Goal: Book appointment/travel/reservation

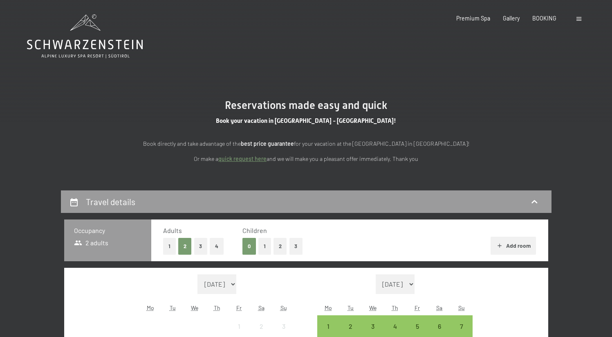
click at [200, 245] on button "3" at bounding box center [201, 246] width 14 height 17
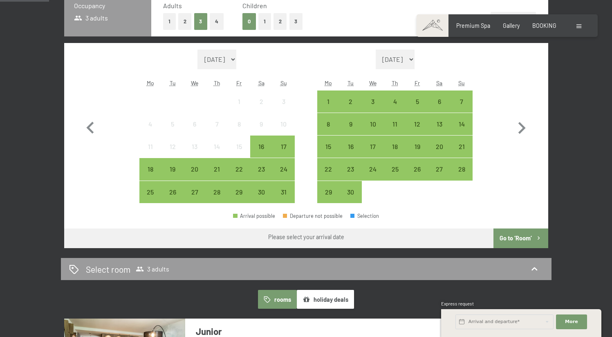
scroll to position [212, 0]
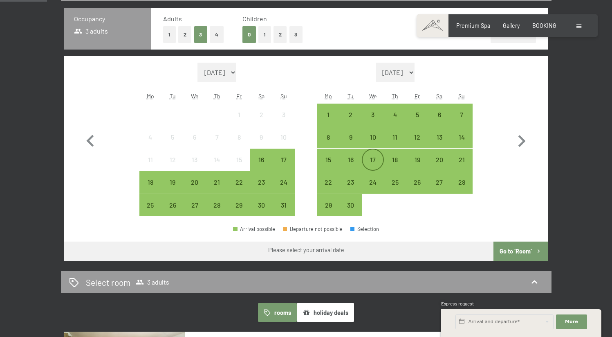
click at [376, 159] on div "17" at bounding box center [373, 166] width 20 height 20
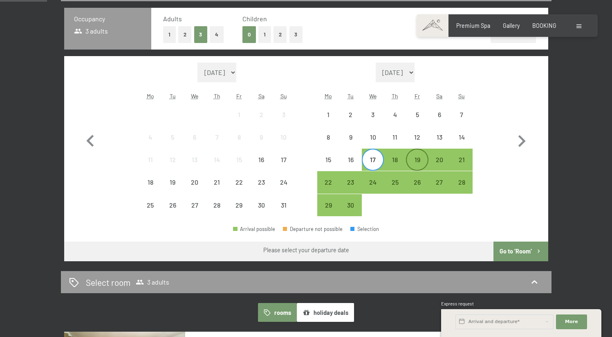
click at [423, 158] on div "19" at bounding box center [417, 166] width 20 height 20
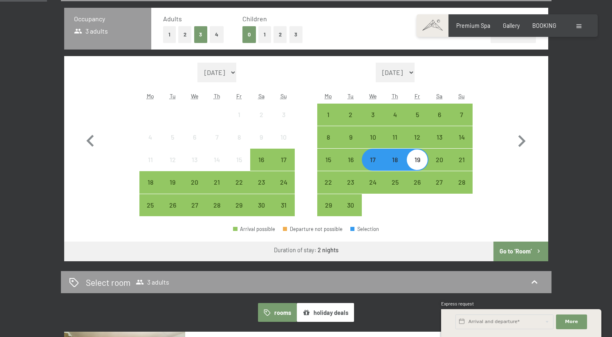
click at [518, 250] on button "Go to ‘Room’" at bounding box center [521, 251] width 54 height 20
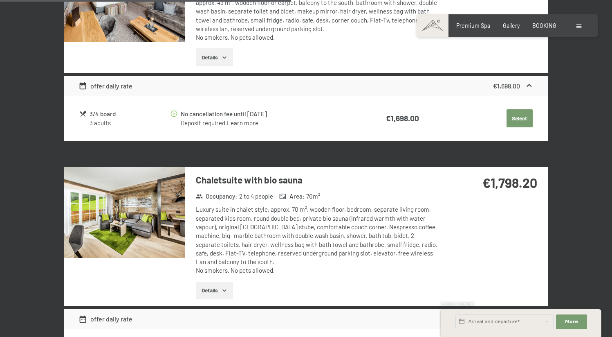
scroll to position [1227, 0]
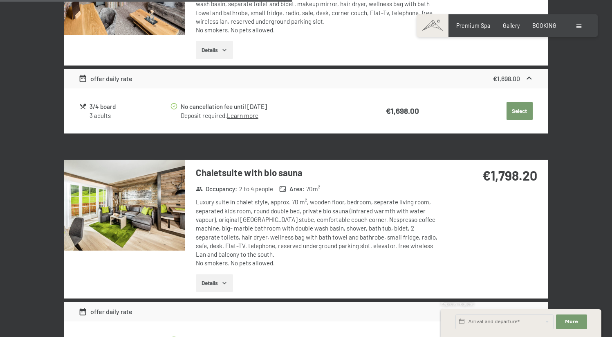
click at [216, 274] on button "Details" at bounding box center [214, 283] width 37 height 18
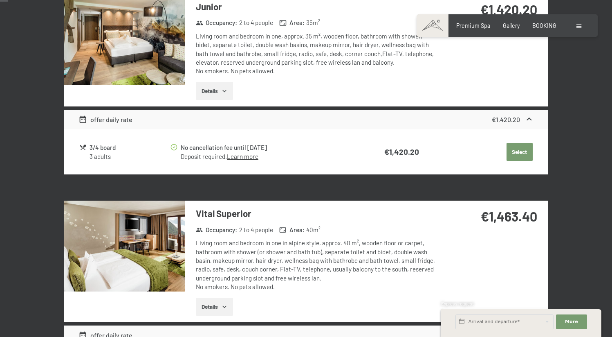
scroll to position [0, 0]
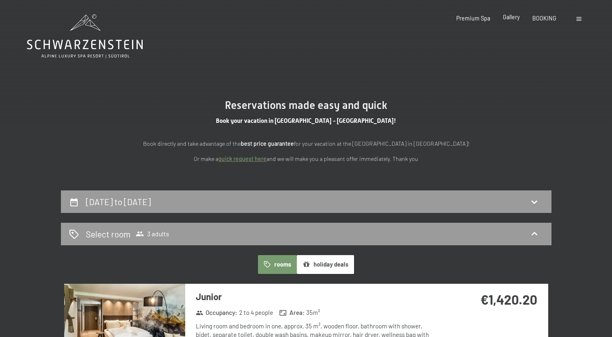
click at [512, 18] on span "Gallery" at bounding box center [511, 17] width 17 height 7
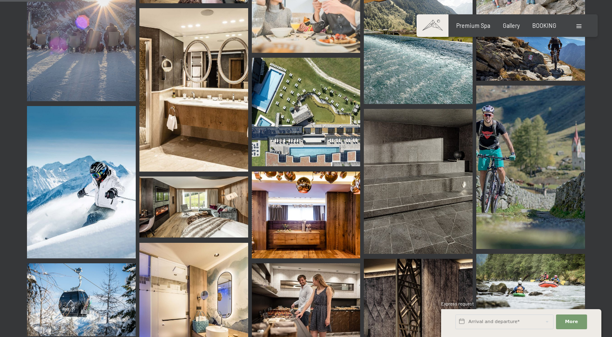
scroll to position [909, 0]
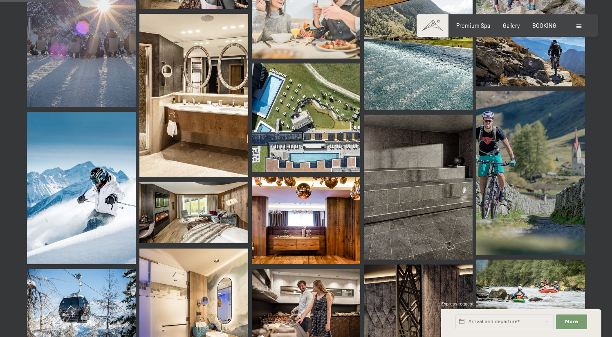
click at [447, 138] on img at bounding box center [418, 187] width 109 height 145
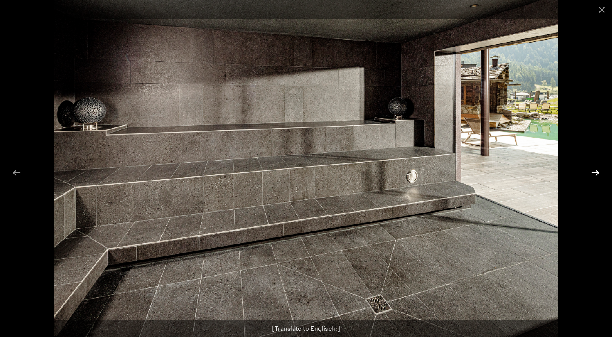
click at [595, 173] on button "Next slide" at bounding box center [595, 172] width 17 height 16
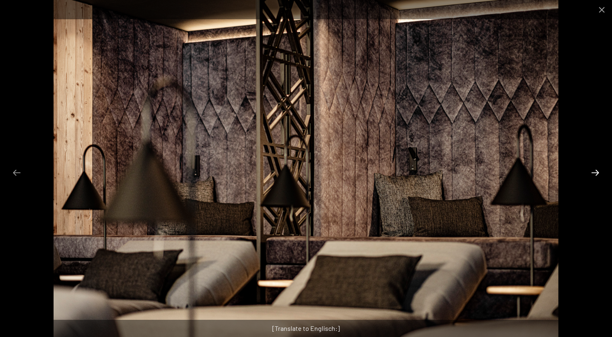
click at [595, 173] on button "Next slide" at bounding box center [595, 172] width 17 height 16
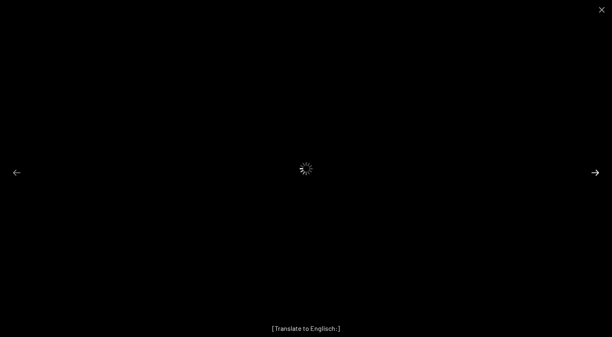
click at [595, 173] on button "Next slide" at bounding box center [595, 172] width 17 height 16
click at [601, 11] on button "Close gallery" at bounding box center [602, 9] width 20 height 19
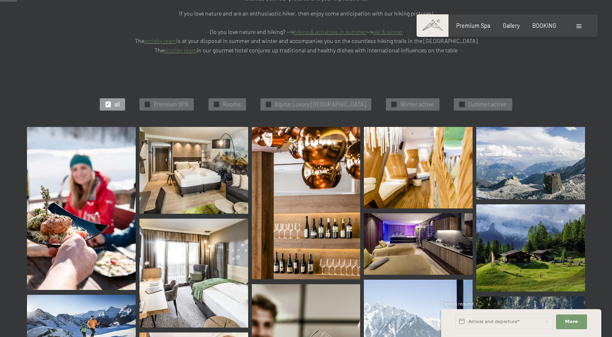
scroll to position [239, 0]
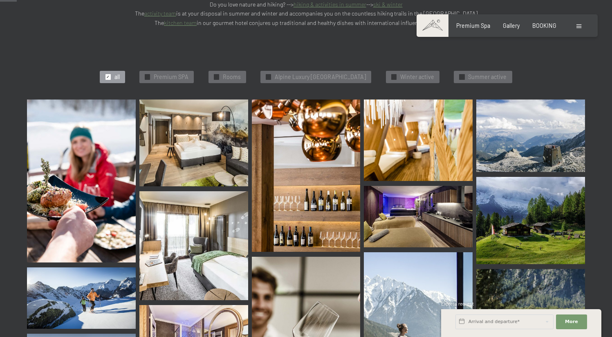
click at [529, 121] on img at bounding box center [531, 135] width 109 height 72
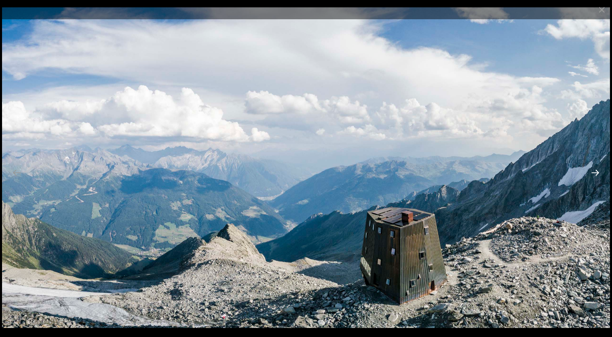
click at [594, 173] on button "Next slide" at bounding box center [595, 172] width 17 height 16
